Goal: Check status: Check status

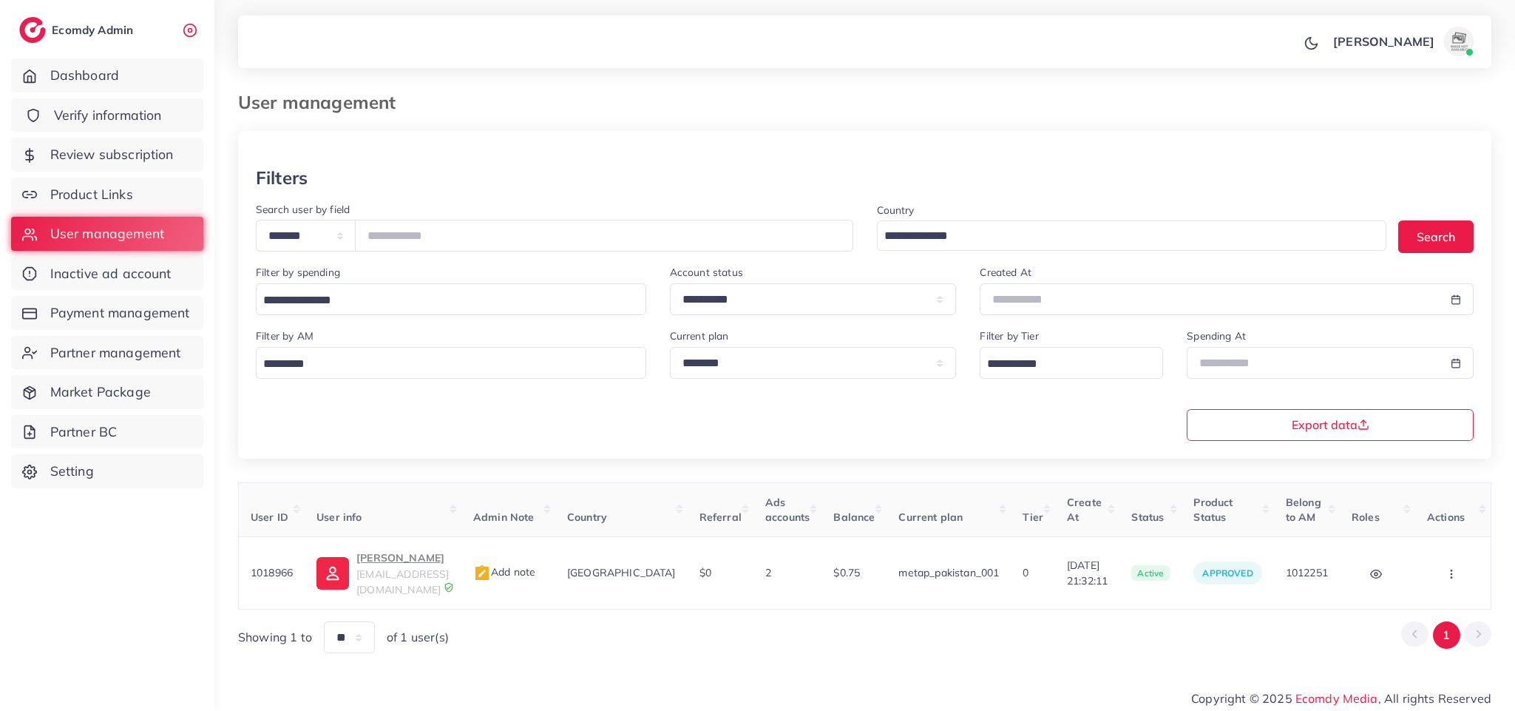
click at [98, 109] on span "Verify information" at bounding box center [108, 115] width 108 height 19
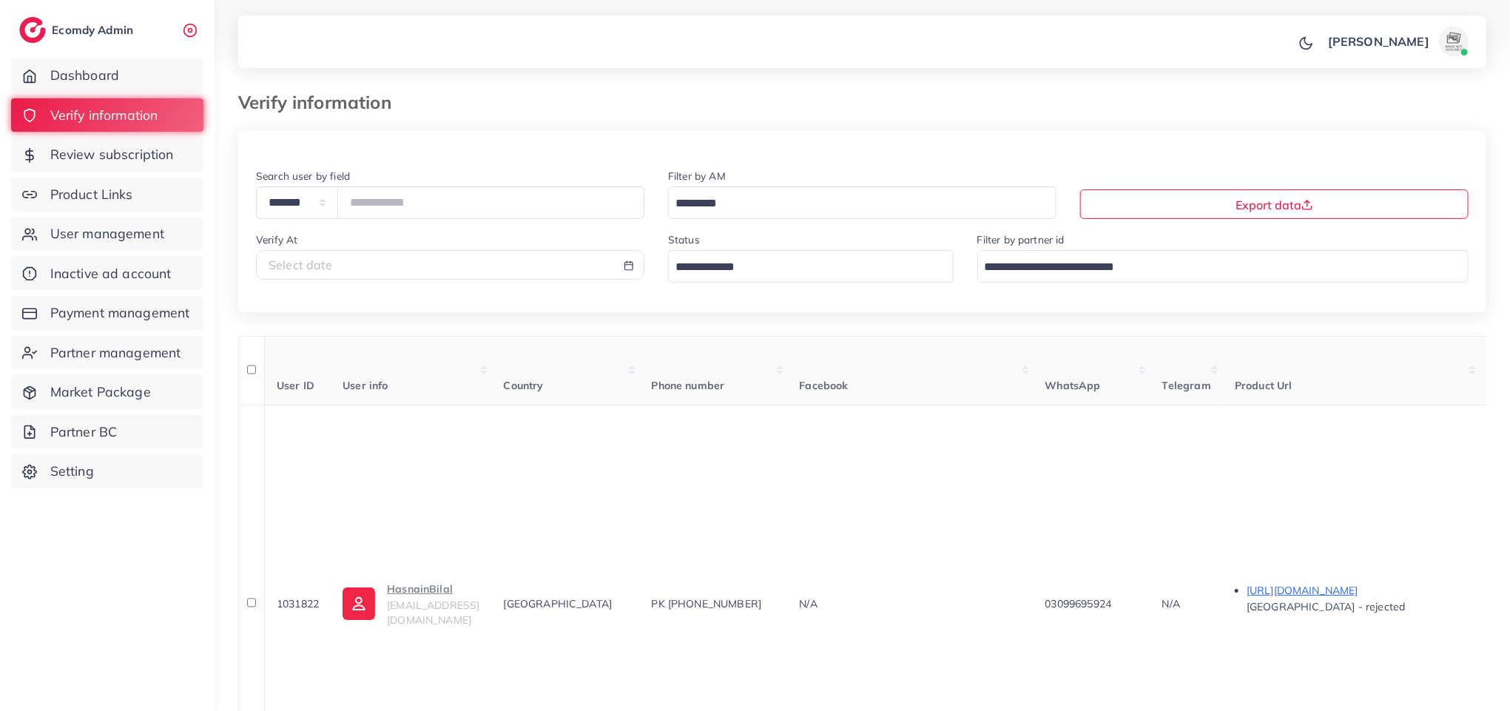
click at [748, 273] on input "Search for option" at bounding box center [802, 267] width 264 height 23
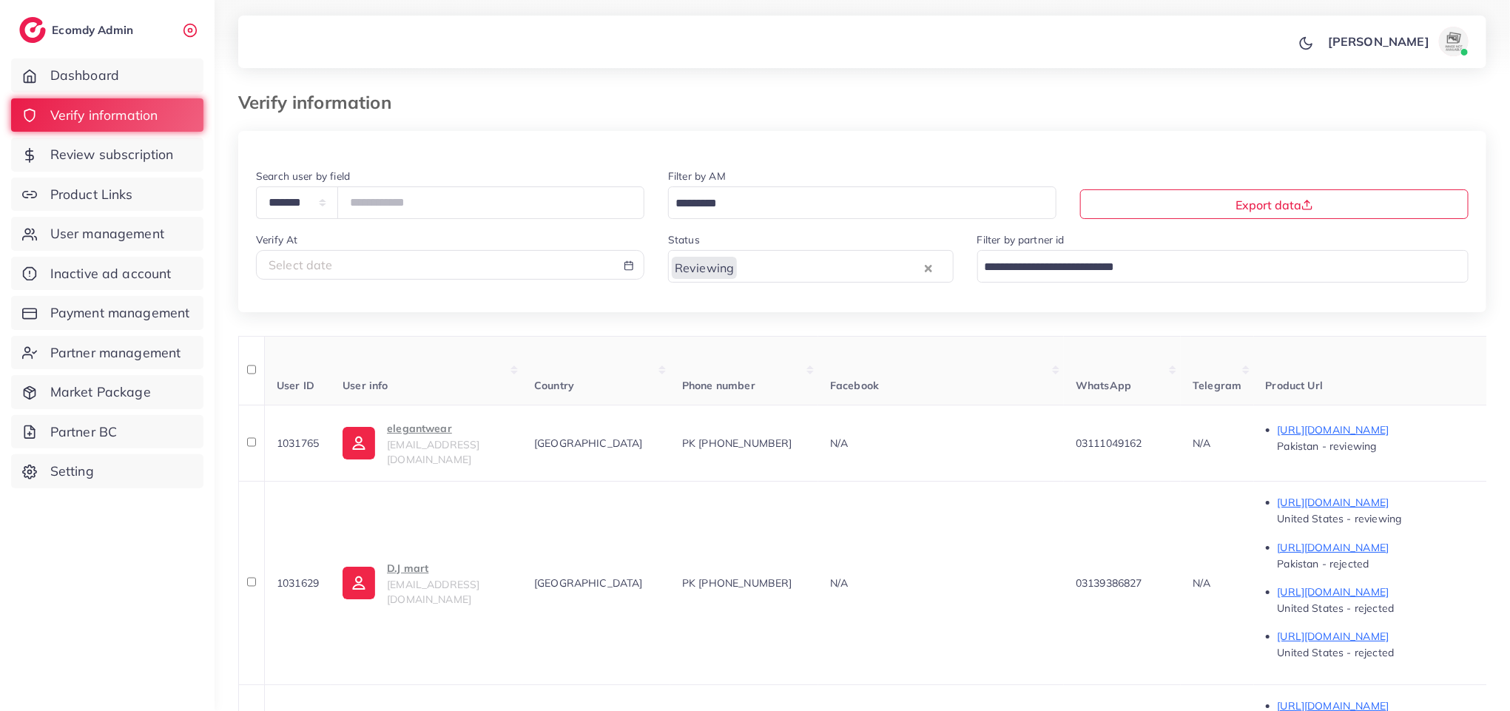
click at [808, 256] on div "Reviewing" at bounding box center [796, 266] width 254 height 26
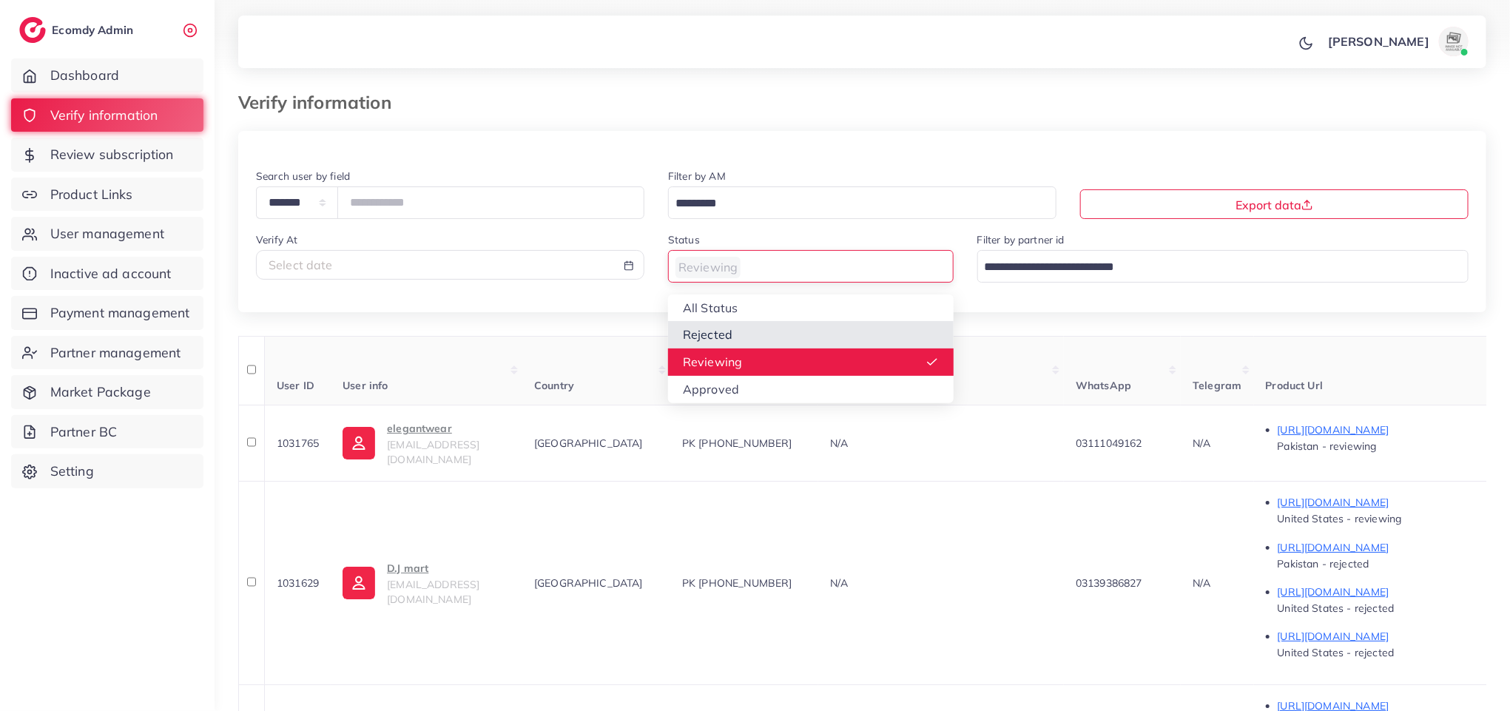
click at [530, 263] on div "Select date" at bounding box center [449, 265] width 363 height 17
select select "*"
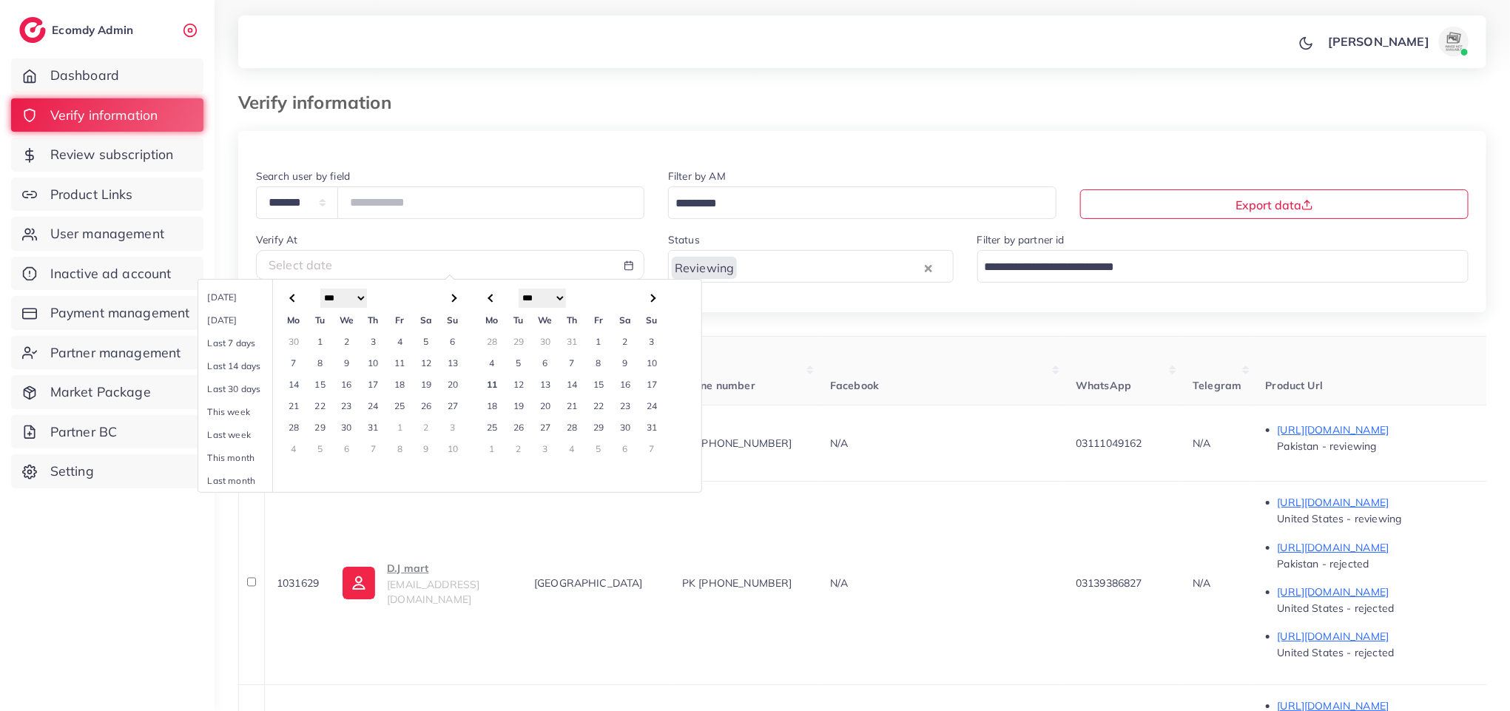
click at [495, 391] on td "11" at bounding box center [492, 384] width 27 height 21
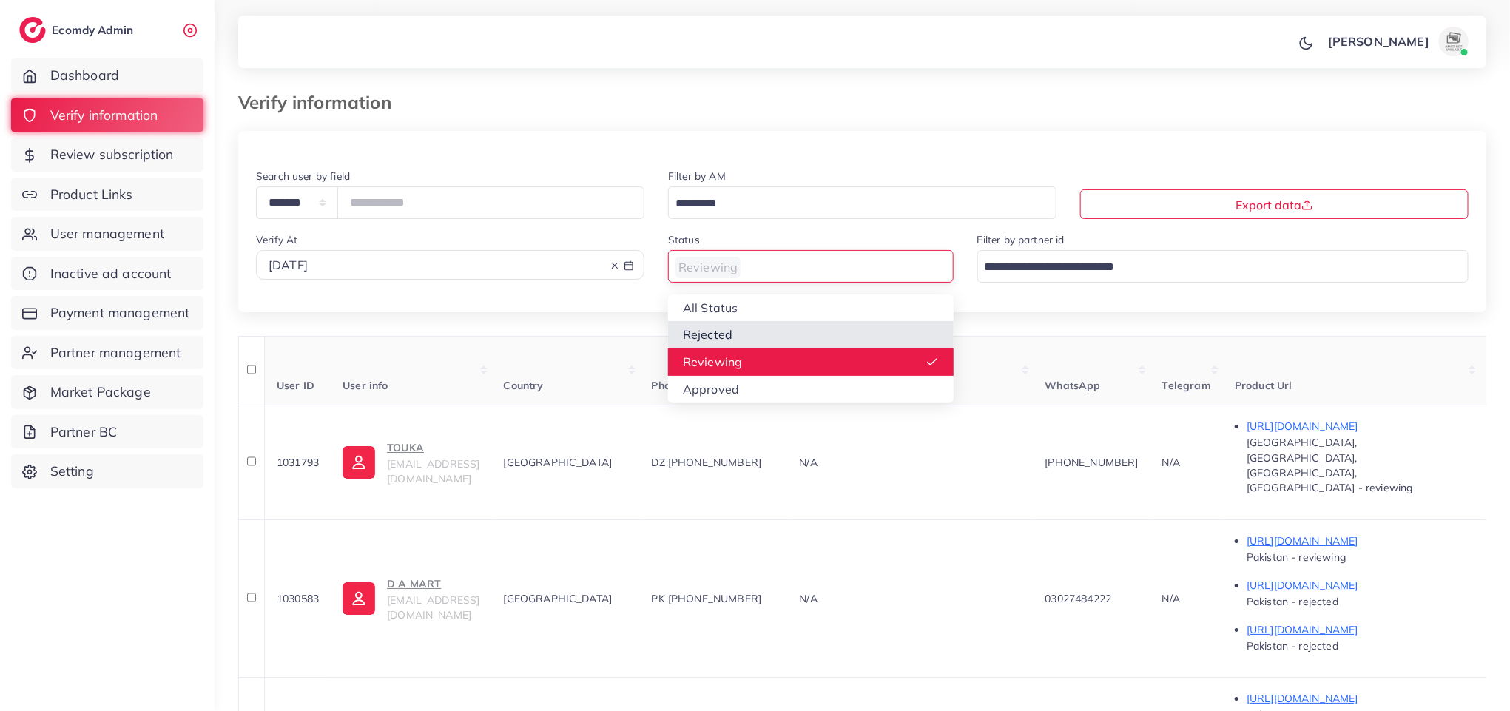
click at [746, 271] on input "Search for option" at bounding box center [802, 267] width 264 height 23
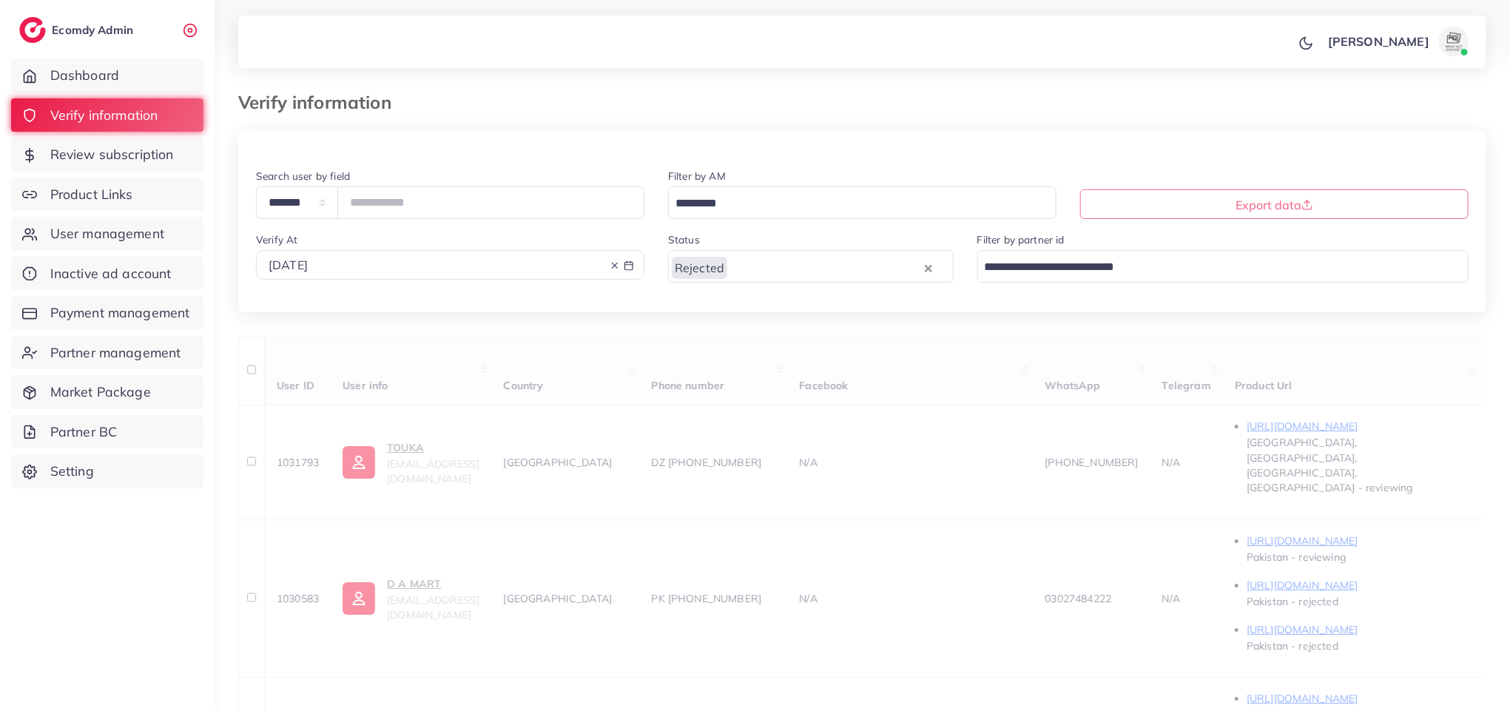
click at [742, 337] on div "**********" at bounding box center [862, 483] width 1248 height 704
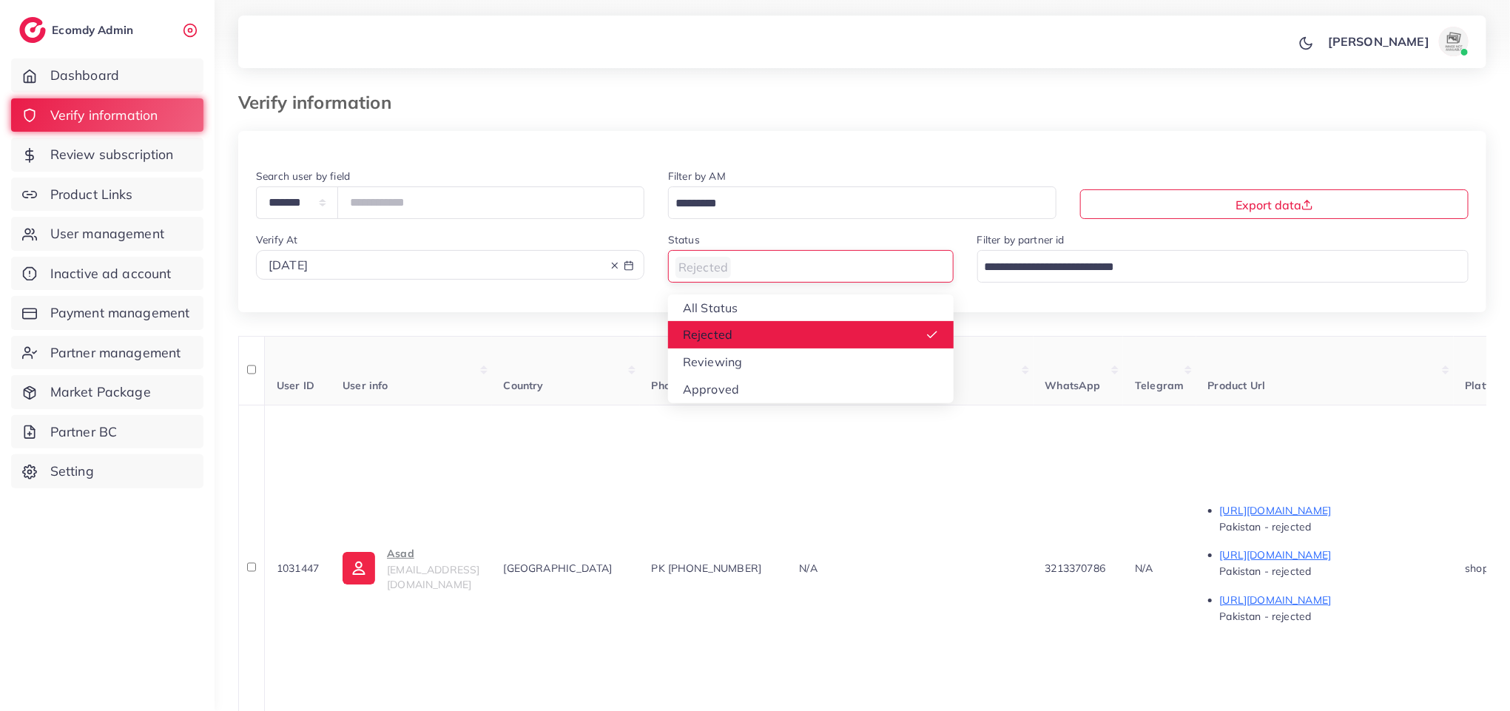
click at [813, 267] on input "Search for option" at bounding box center [802, 267] width 264 height 23
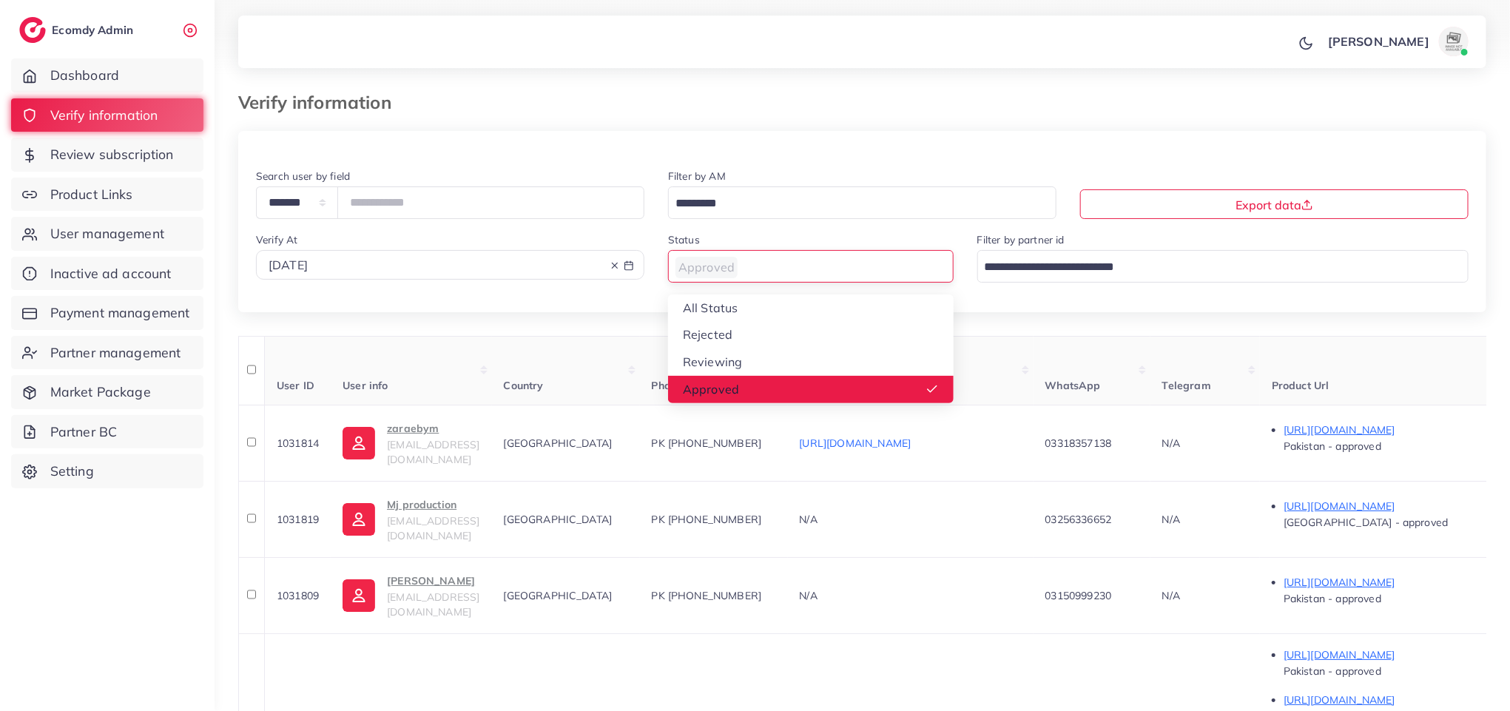
click at [794, 277] on input "Search for option" at bounding box center [802, 267] width 264 height 23
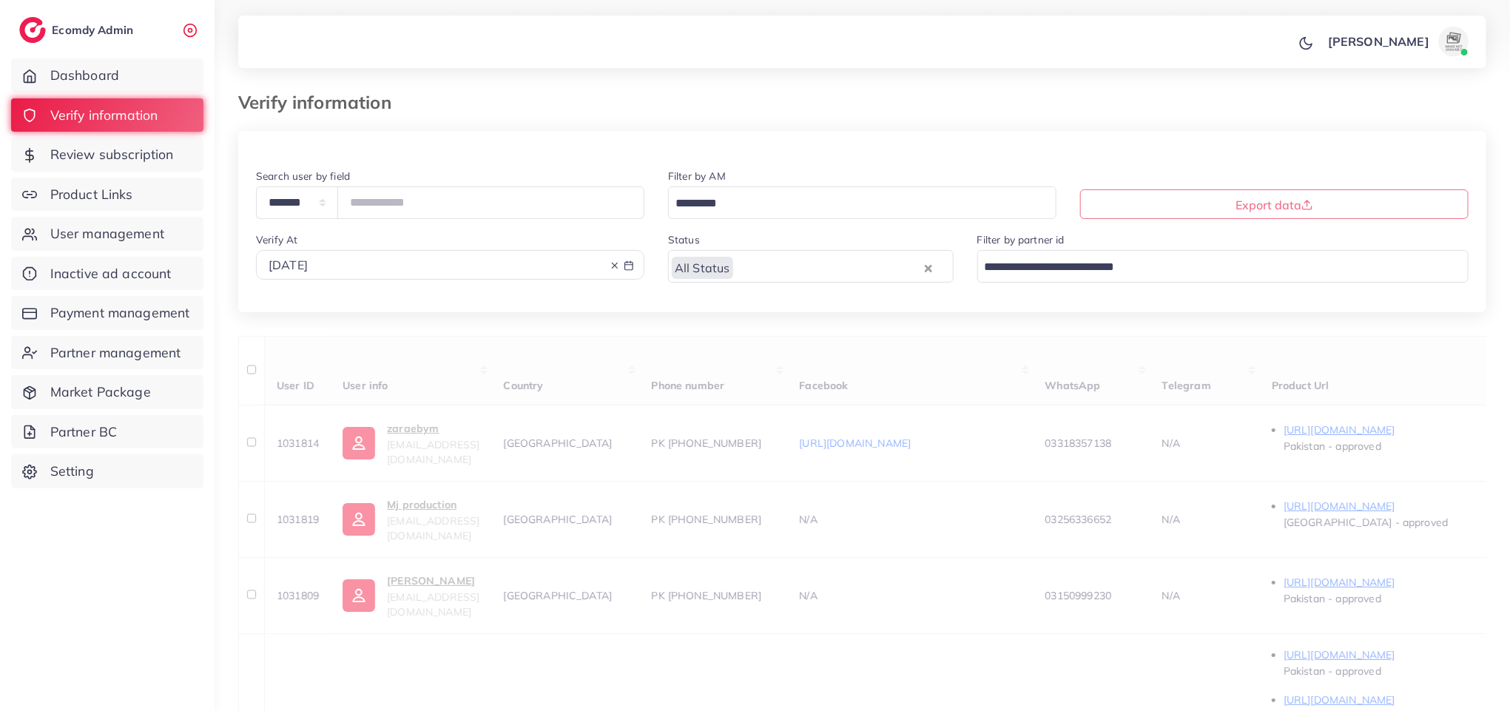
click at [793, 302] on div "**********" at bounding box center [862, 239] width 1248 height 145
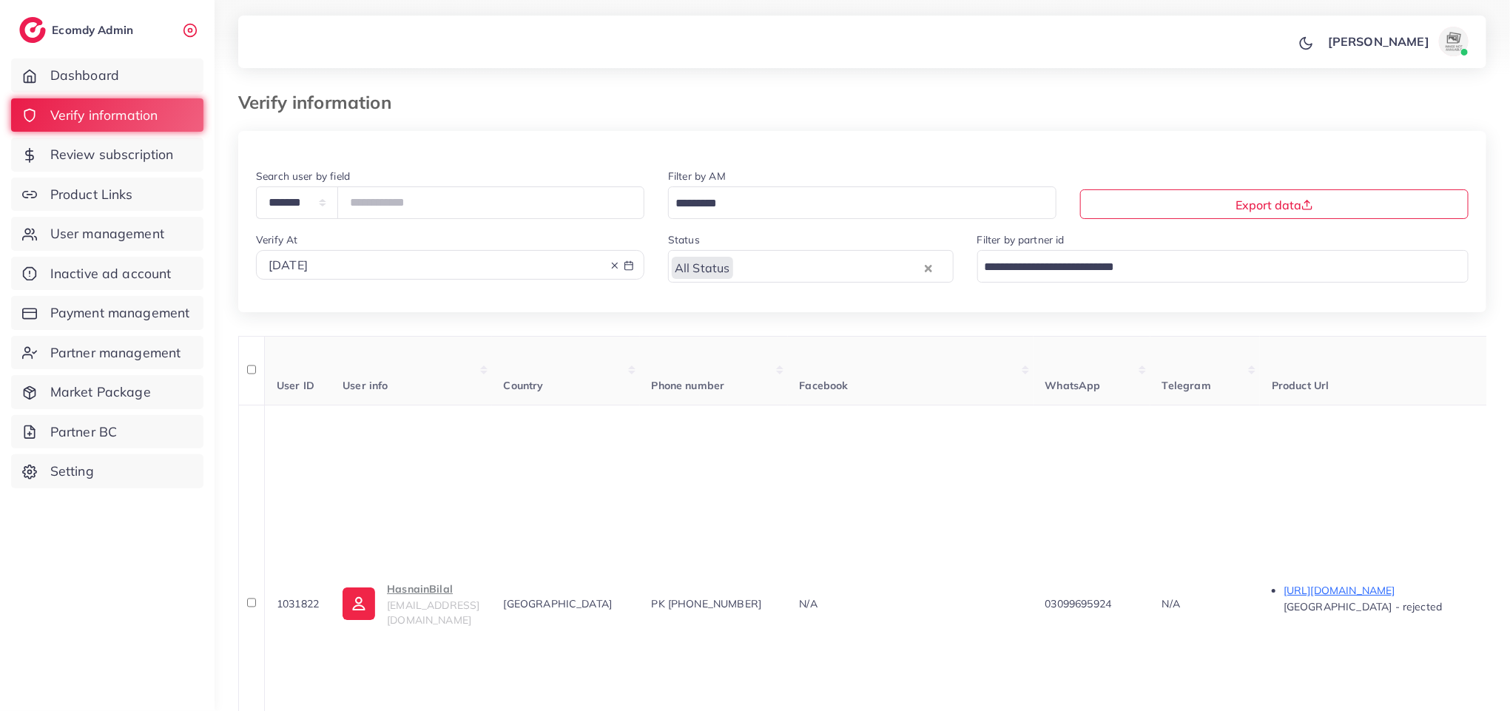
click at [591, 264] on div "[DATE]" at bounding box center [449, 265] width 363 height 17
select select "*"
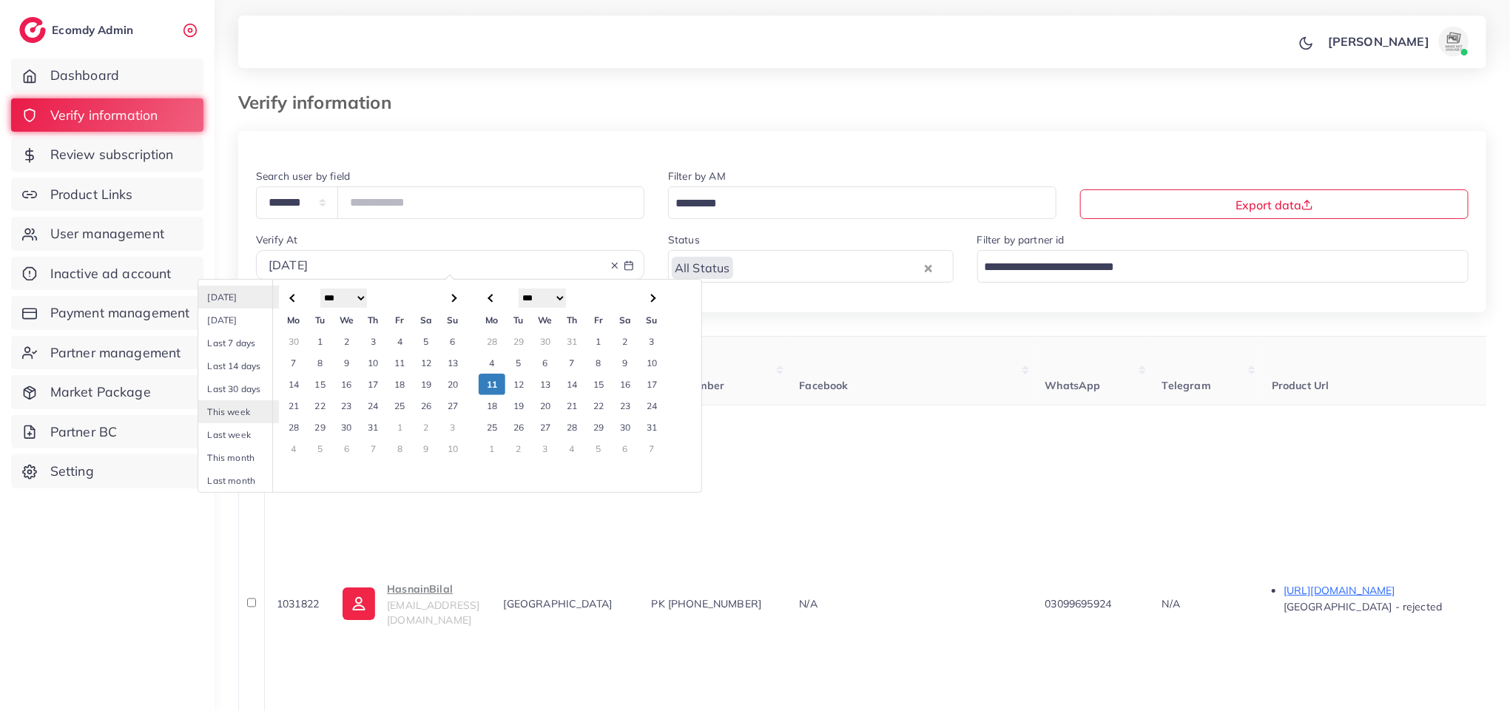
click at [653, 371] on td "10" at bounding box center [651, 362] width 27 height 21
click at [493, 389] on td "11" at bounding box center [492, 384] width 27 height 21
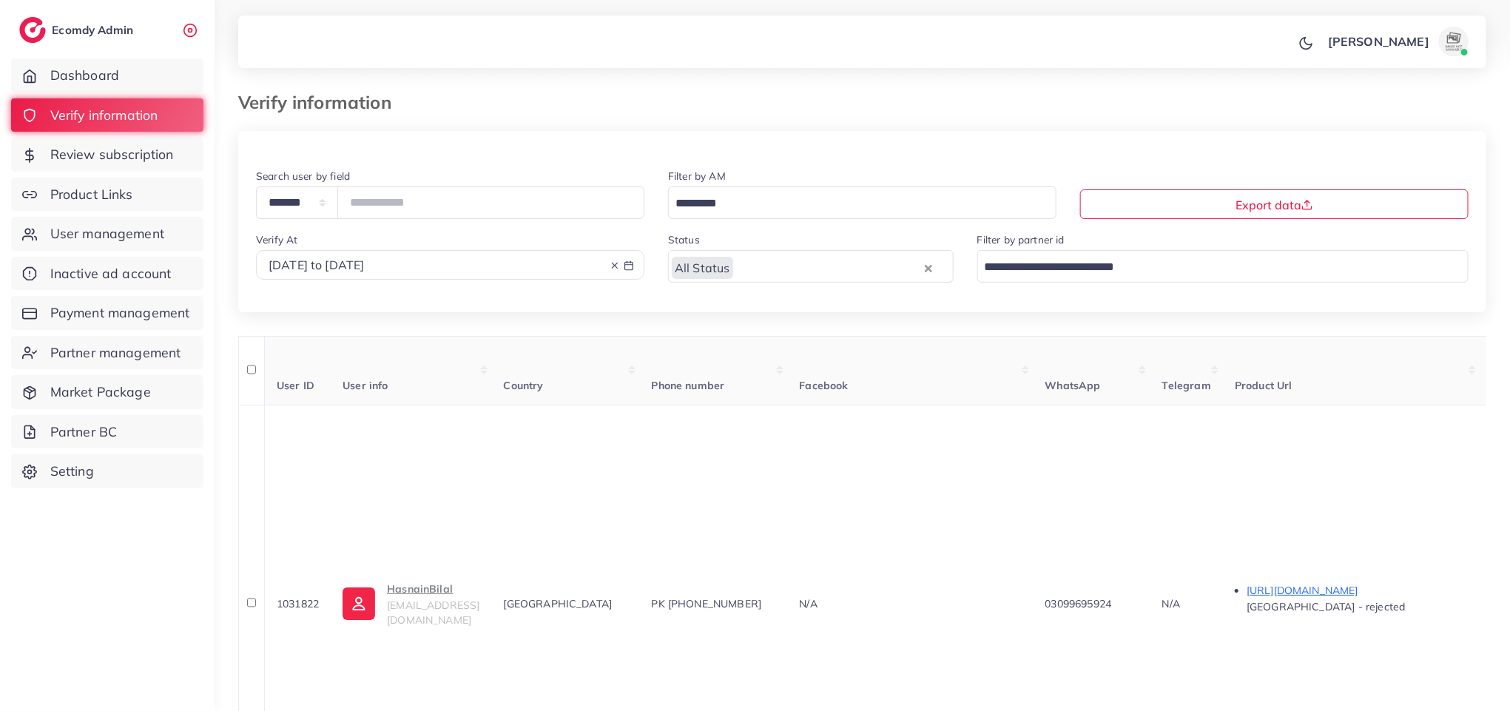
click at [560, 266] on div "[DATE] to [DATE]" at bounding box center [449, 265] width 363 height 17
select select "*"
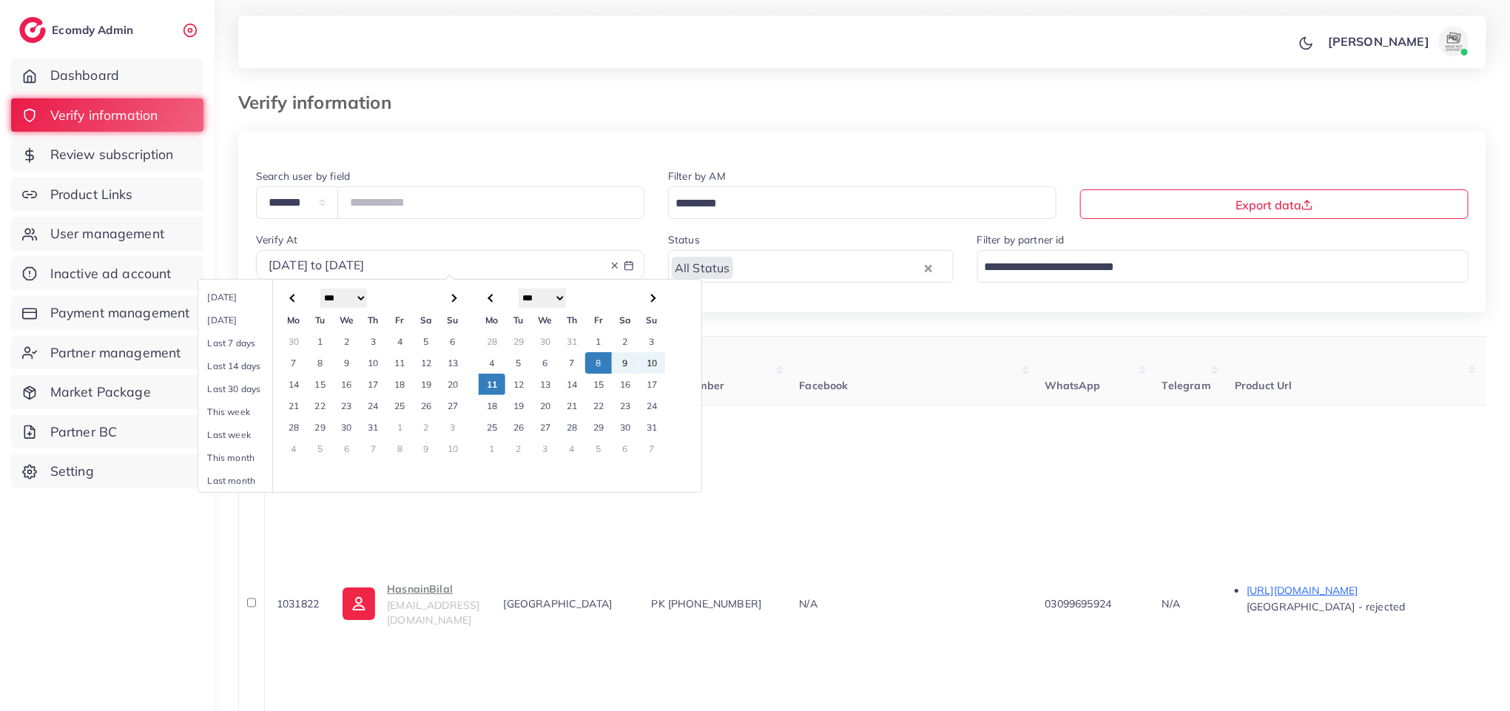
click at [642, 365] on td "10" at bounding box center [651, 362] width 27 height 21
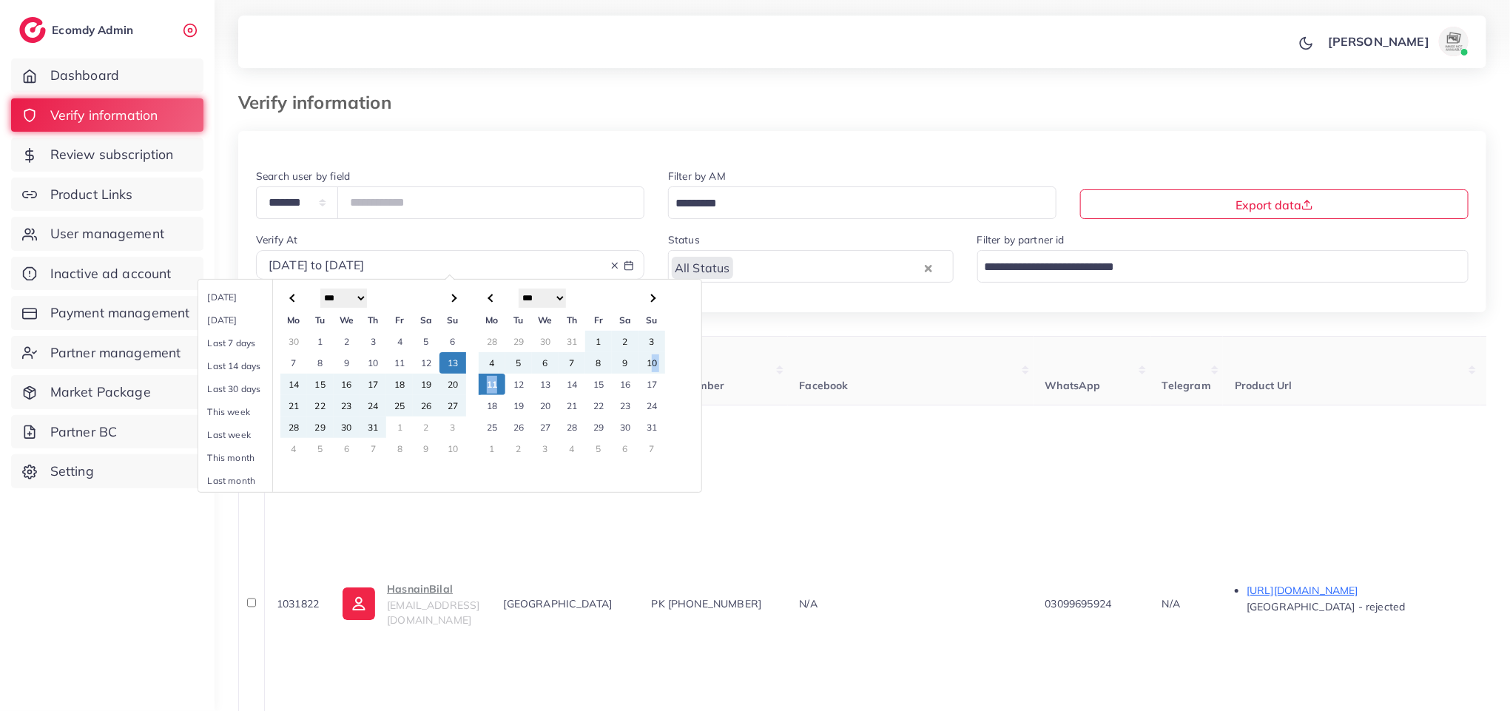
drag, startPoint x: 642, startPoint y: 365, endPoint x: 495, endPoint y: 387, distance: 148.8
click at [495, 387] on tbody "Mo Tu We Th Fr Sa Su 28 29 30 31 1 2 3 4 5 6 7 8 9 10 11 12 13 14 15 16 17 18 1…" at bounding box center [572, 384] width 186 height 150
click at [495, 387] on td "11" at bounding box center [492, 384] width 27 height 21
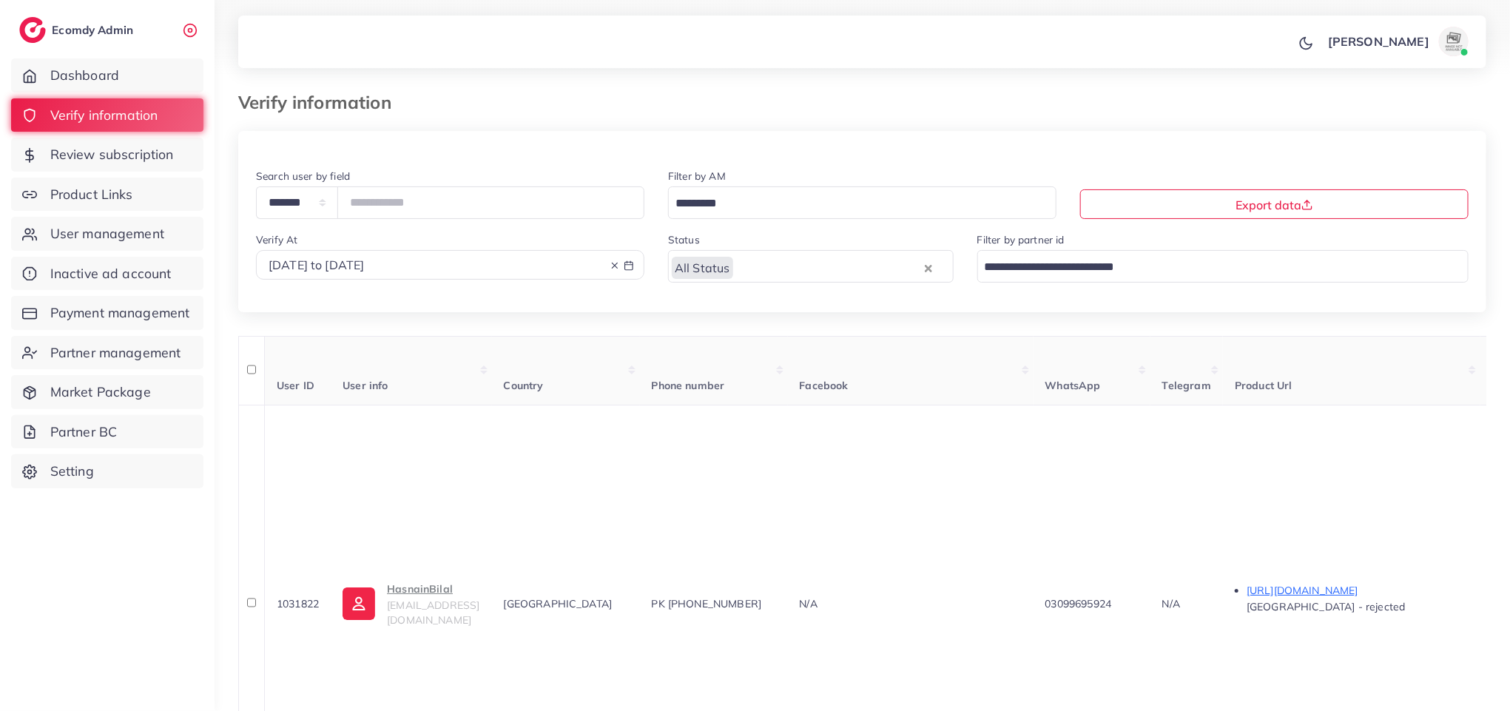
click at [522, 263] on div "[DATE] to [DATE]" at bounding box center [449, 265] width 363 height 17
select select "*"
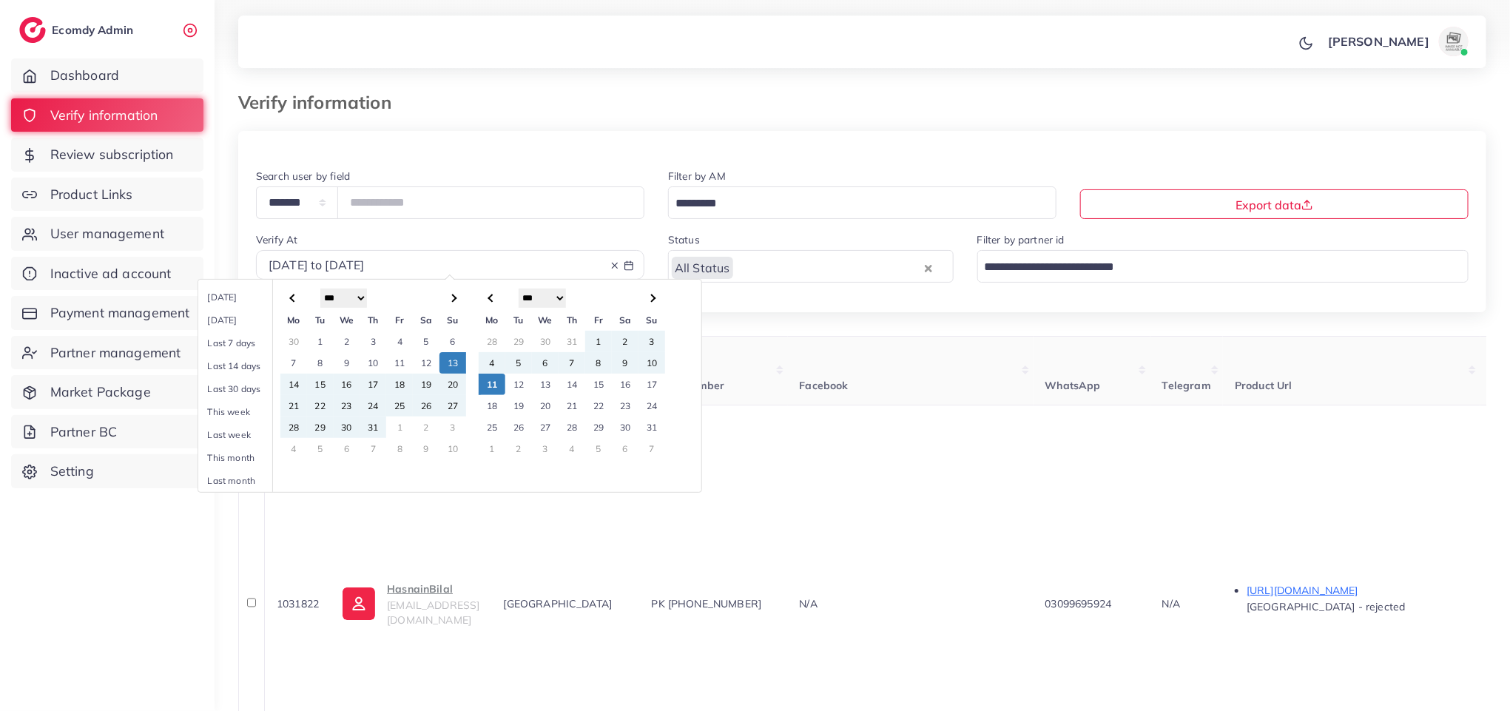
click at [639, 388] on td "17" at bounding box center [651, 384] width 27 height 21
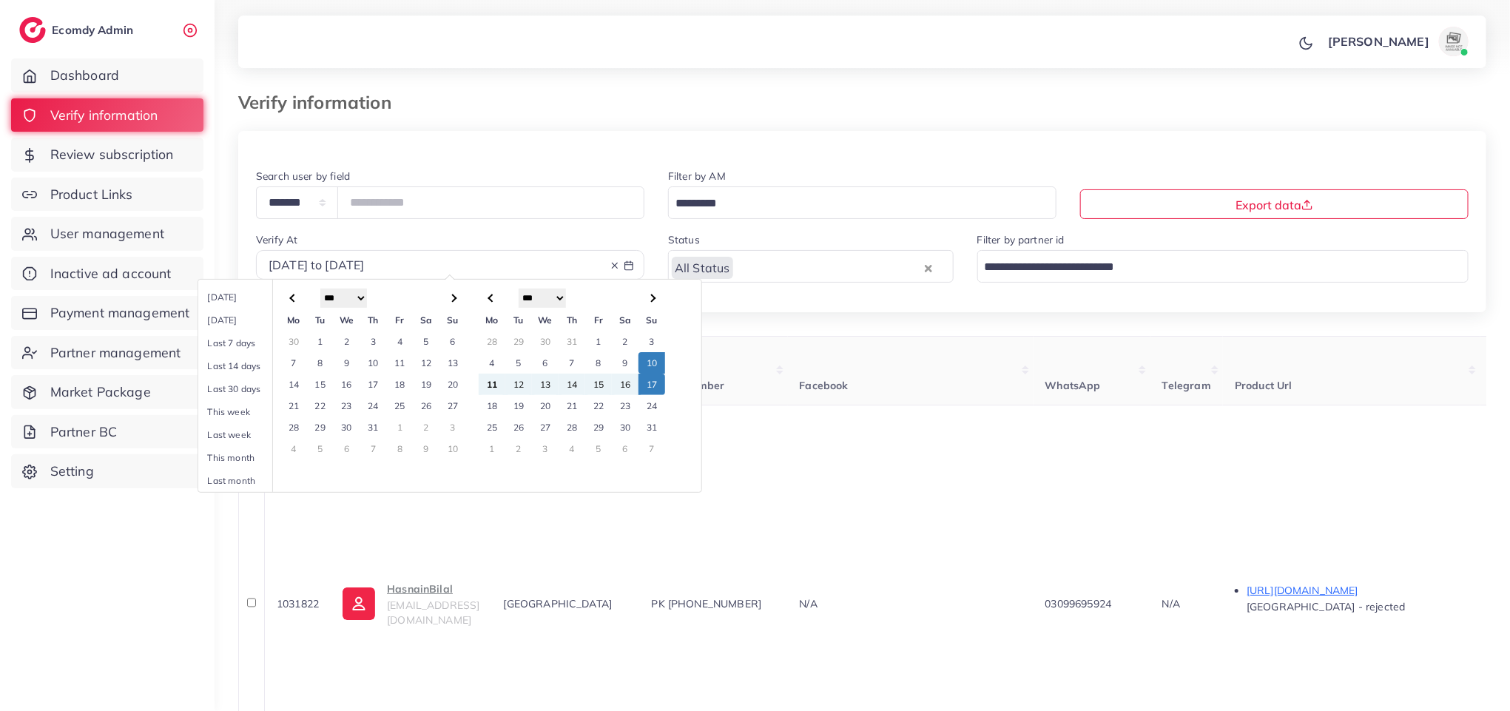
click at [641, 369] on td "10" at bounding box center [651, 362] width 27 height 21
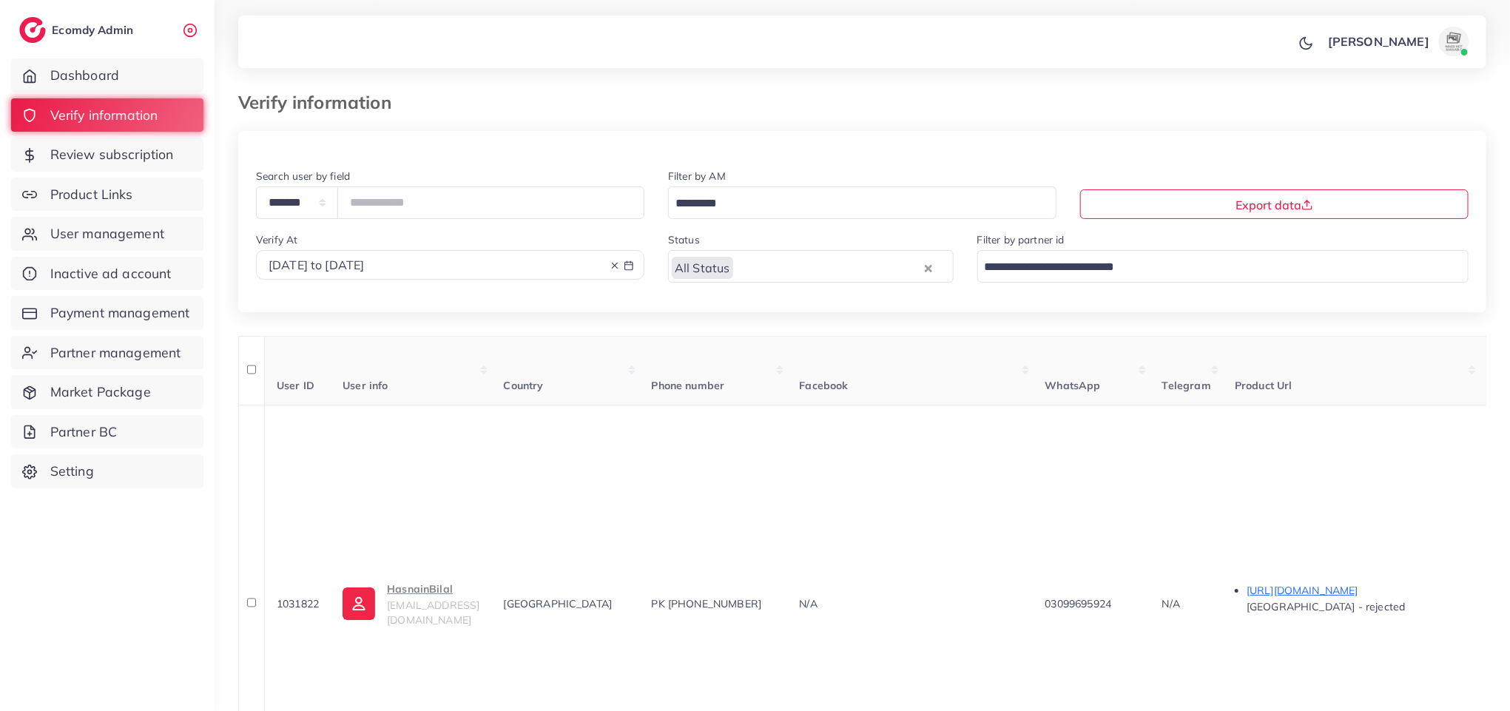
click at [613, 269] on icon at bounding box center [614, 265] width 10 height 10
click at [125, 192] on span "Product Links" at bounding box center [95, 194] width 83 height 19
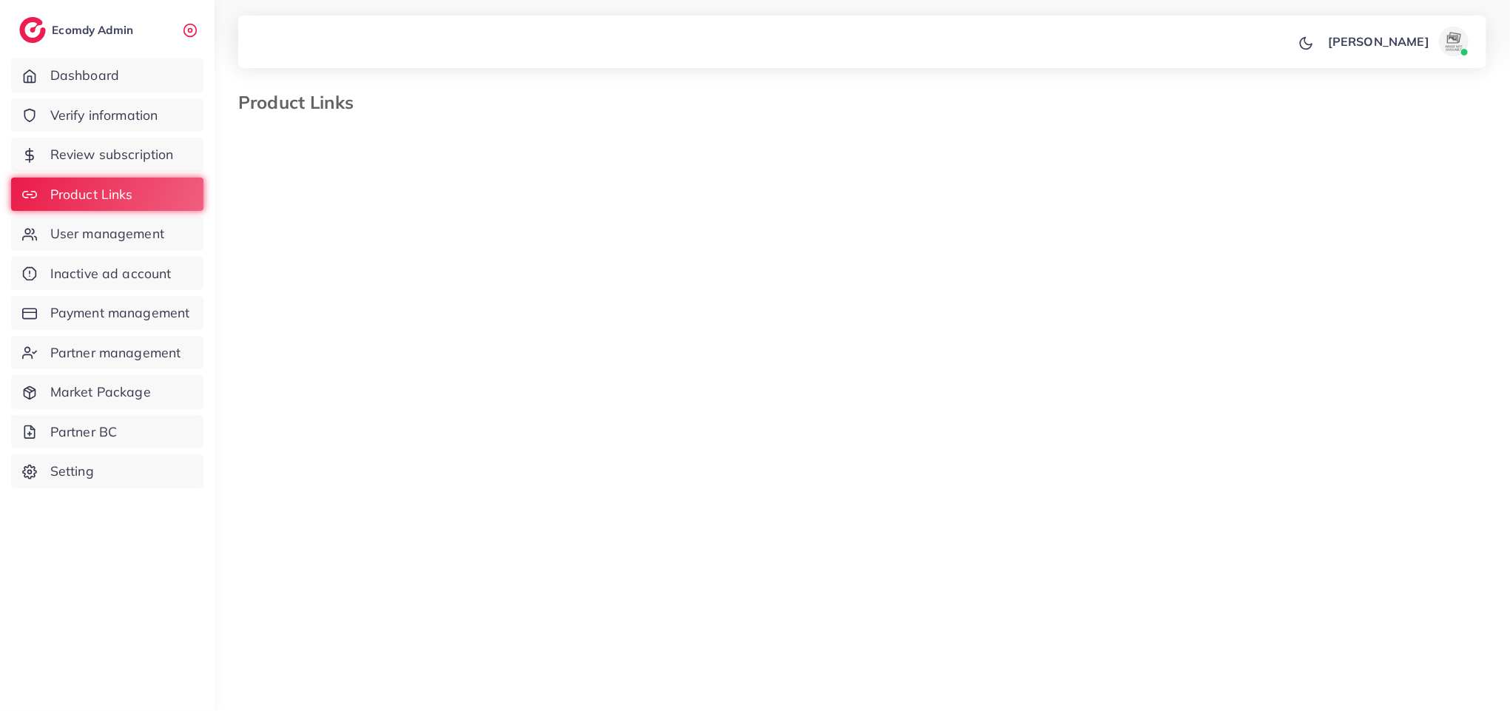
select select "*********"
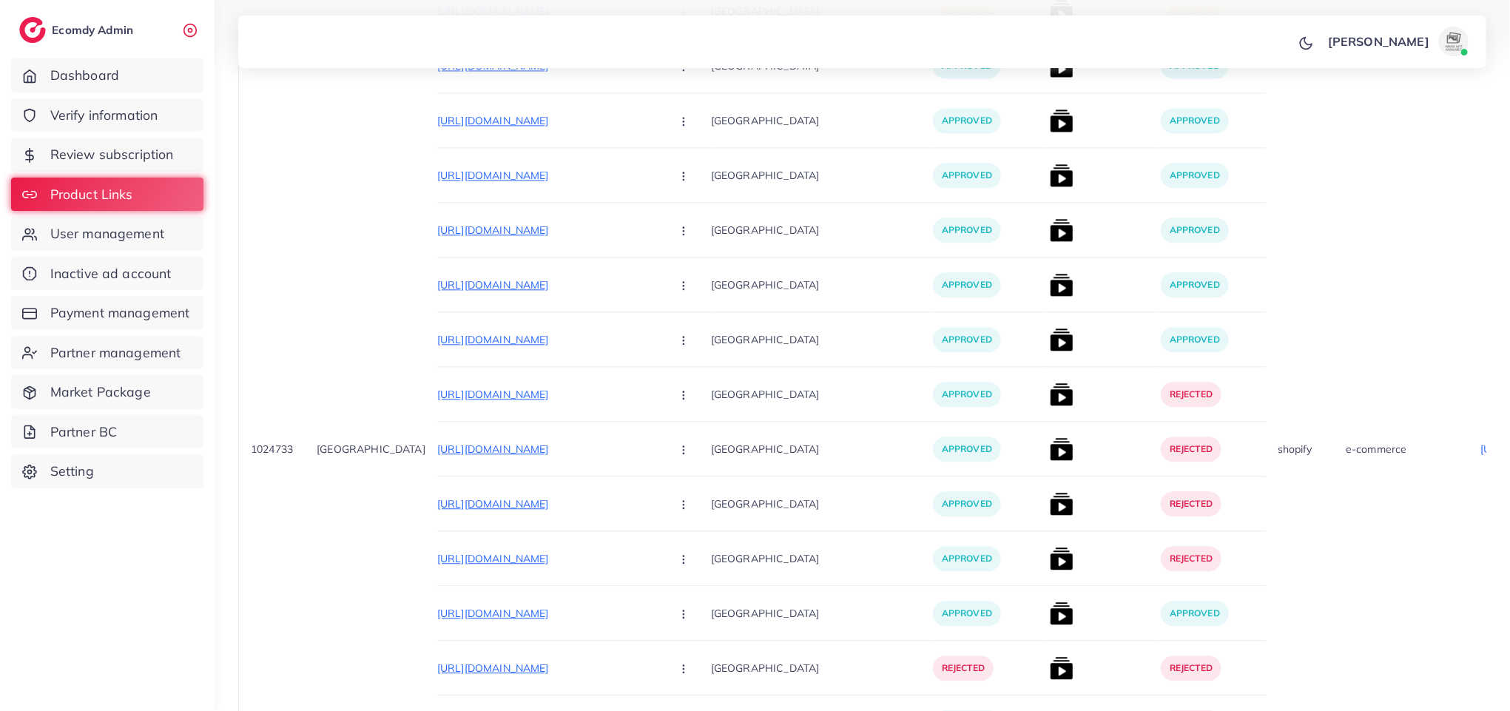
scroll to position [2048, 0]
